Goal: Task Accomplishment & Management: Manage account settings

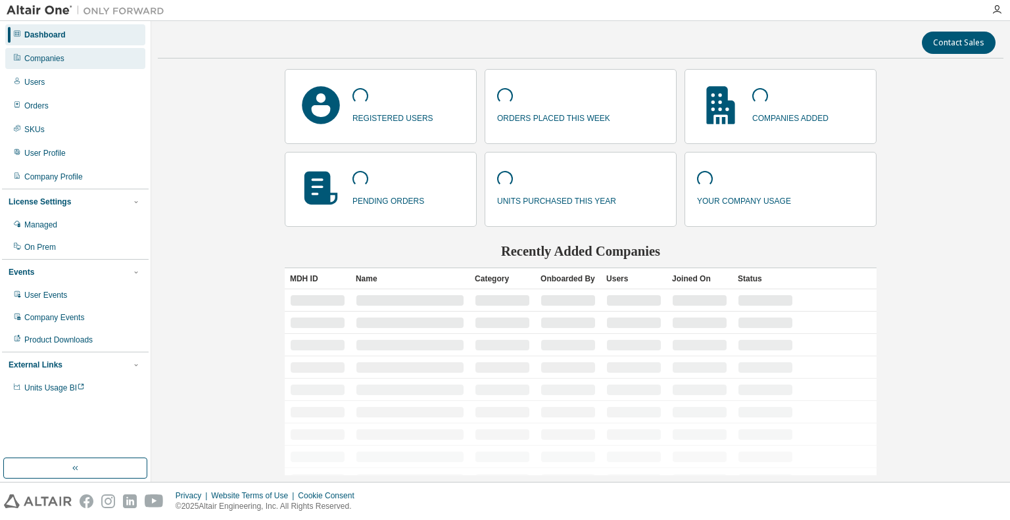
click at [48, 57] on div "Companies" at bounding box center [44, 58] width 40 height 11
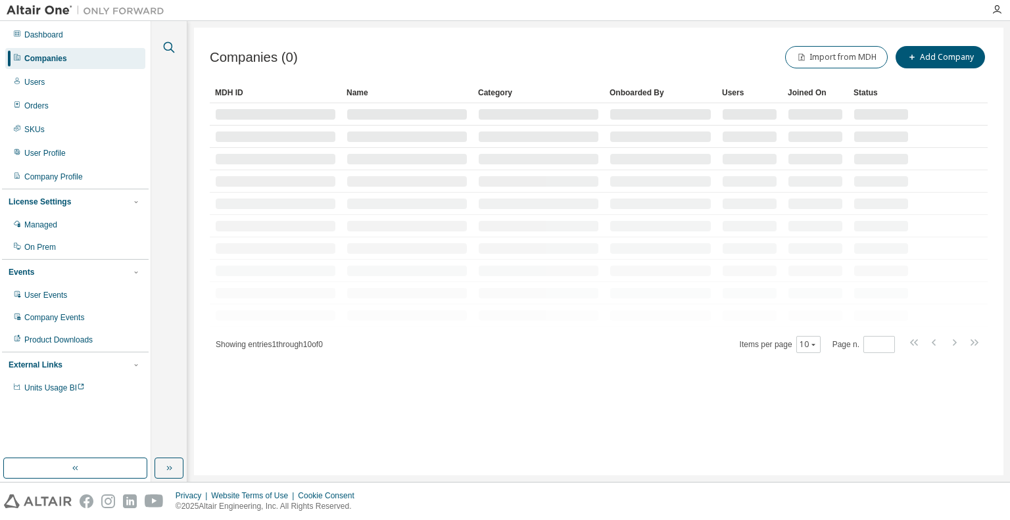
click at [169, 48] on icon "button" at bounding box center [169, 47] width 16 height 16
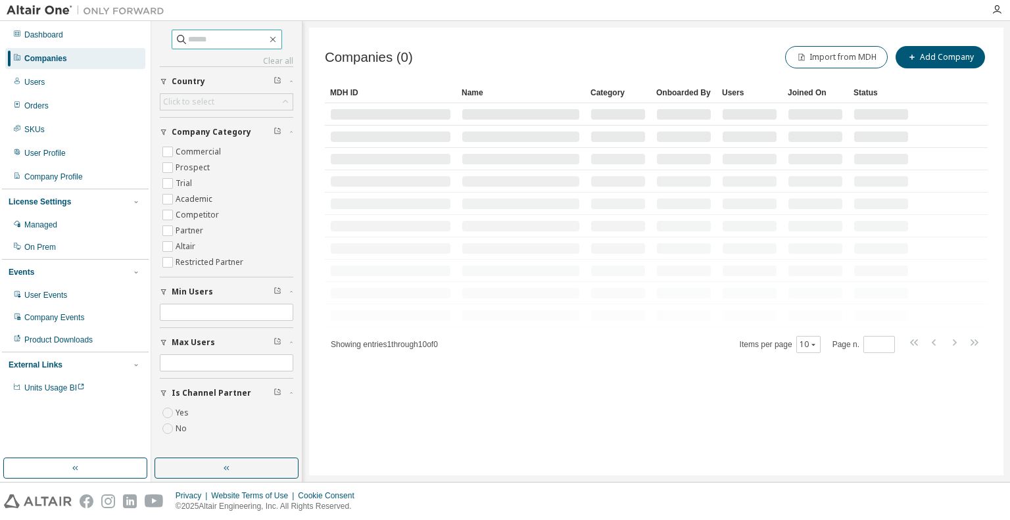
click at [241, 40] on input "text" at bounding box center [227, 39] width 79 height 13
paste input "**********"
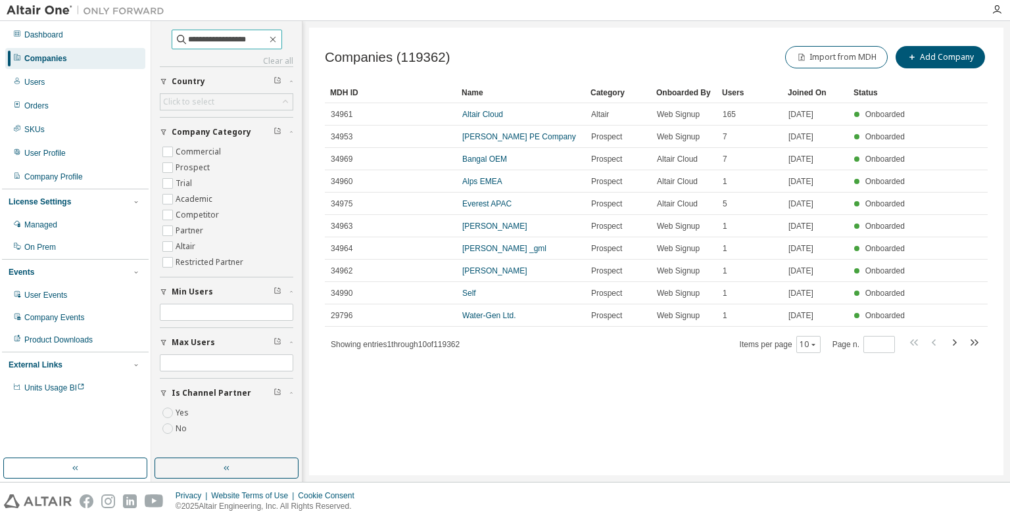
type input "**********"
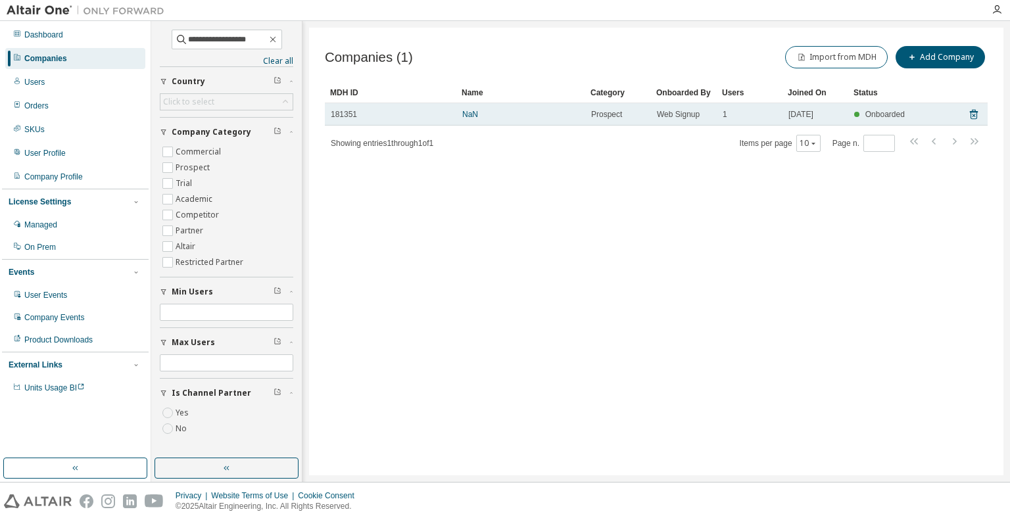
click at [344, 115] on span "181351" at bounding box center [344, 114] width 26 height 11
click at [469, 112] on link "NaN" at bounding box center [470, 114] width 16 height 9
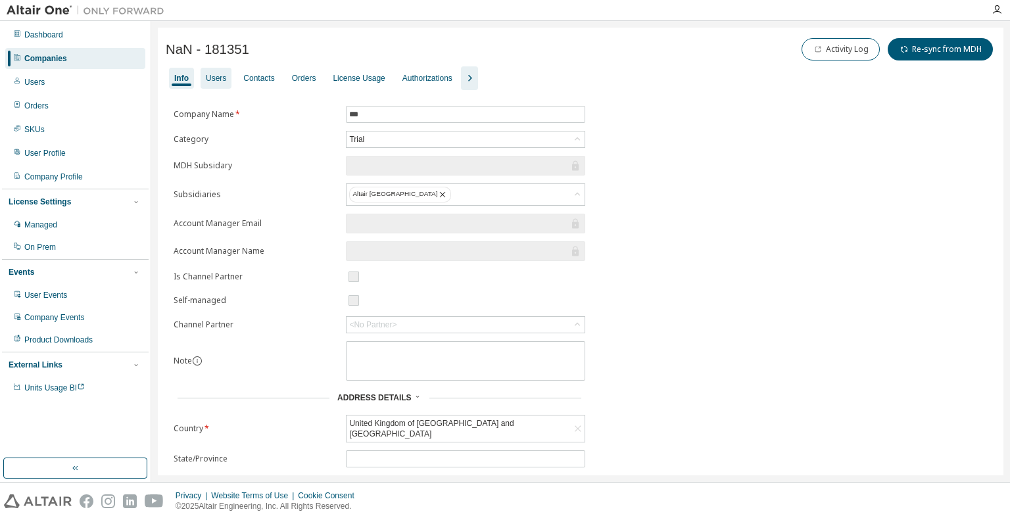
click at [214, 76] on div "Users" at bounding box center [216, 78] width 20 height 11
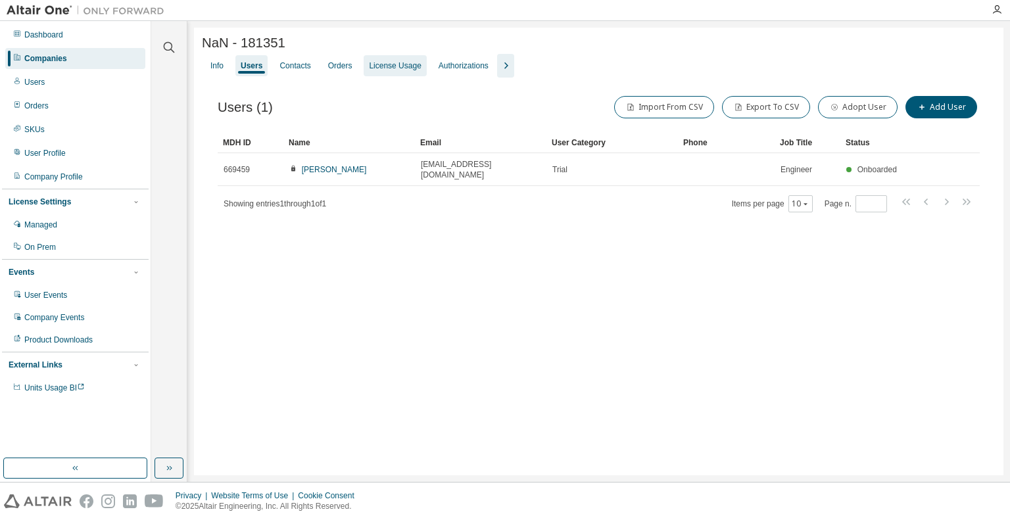
click at [396, 69] on div "License Usage" at bounding box center [395, 65] width 52 height 11
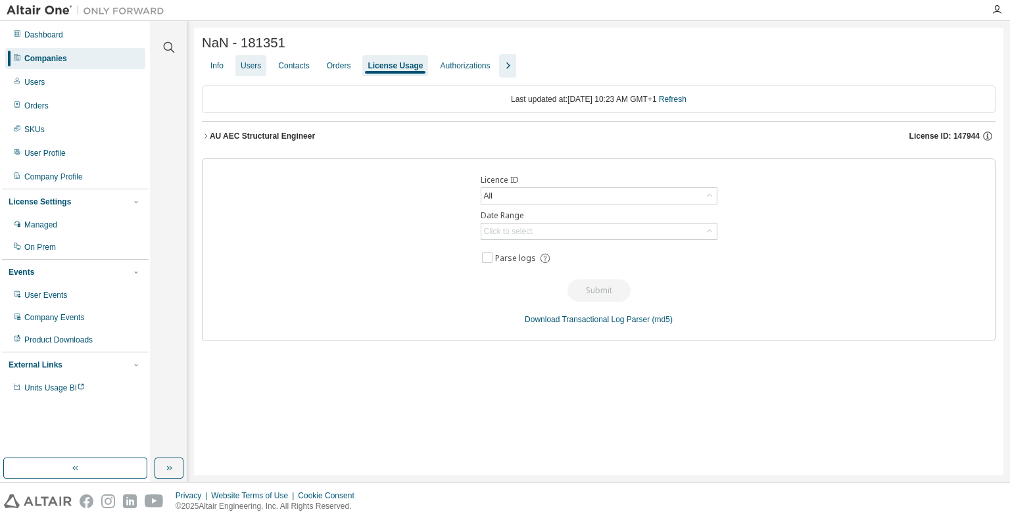
click at [256, 70] on div "Users" at bounding box center [251, 65] width 20 height 11
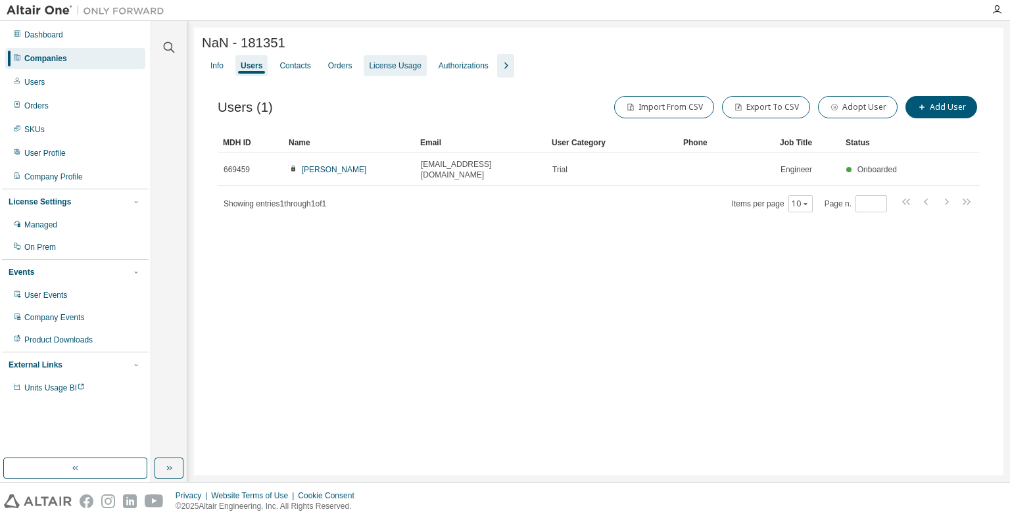
click at [383, 68] on div "License Usage" at bounding box center [395, 65] width 52 height 11
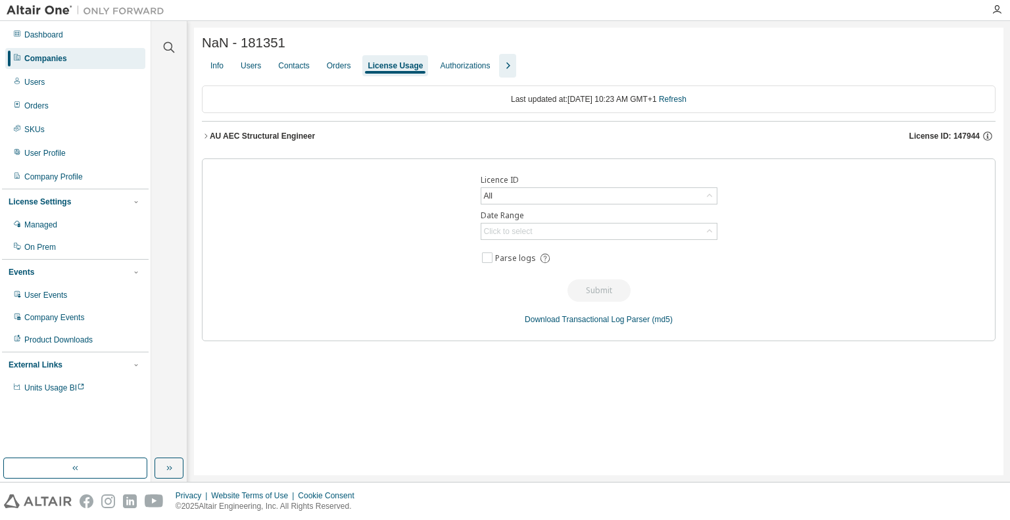
click at [208, 139] on icon "button" at bounding box center [206, 136] width 8 height 8
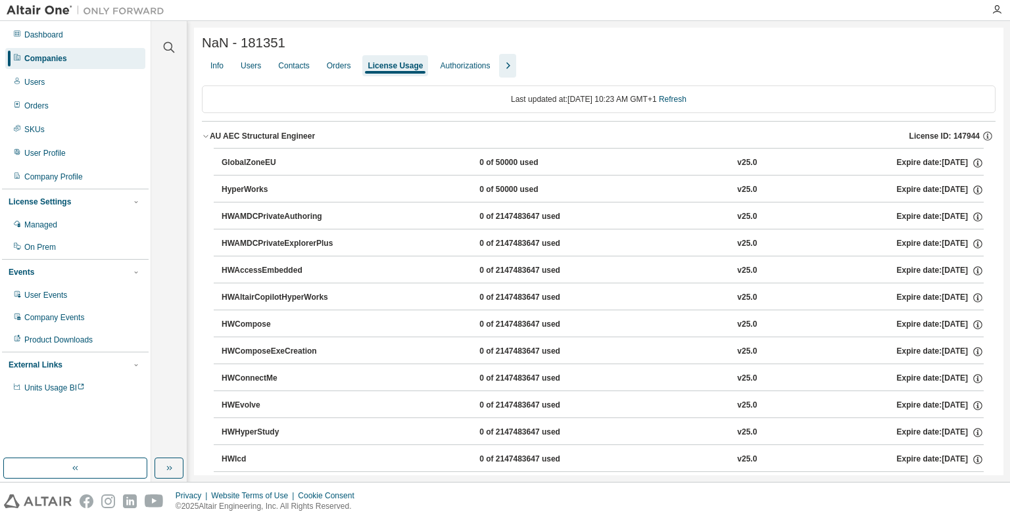
drag, startPoint x: 313, startPoint y: 139, endPoint x: 210, endPoint y: 137, distance: 102.5
click at [220, 140] on div "AU AEC Structural Engineer License ID: 147944" at bounding box center [602, 136] width 785 height 12
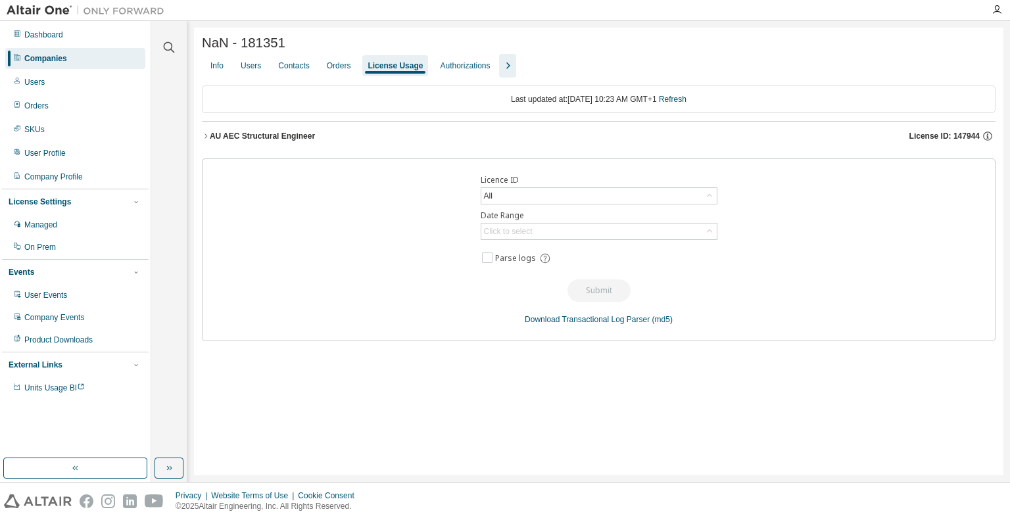
drag, startPoint x: 206, startPoint y: 133, endPoint x: 287, endPoint y: 137, distance: 80.3
click at [330, 145] on button "AU AEC Structural Engineer License ID: 147944" at bounding box center [598, 136] width 793 height 29
